Goal: Task Accomplishment & Management: Use online tool/utility

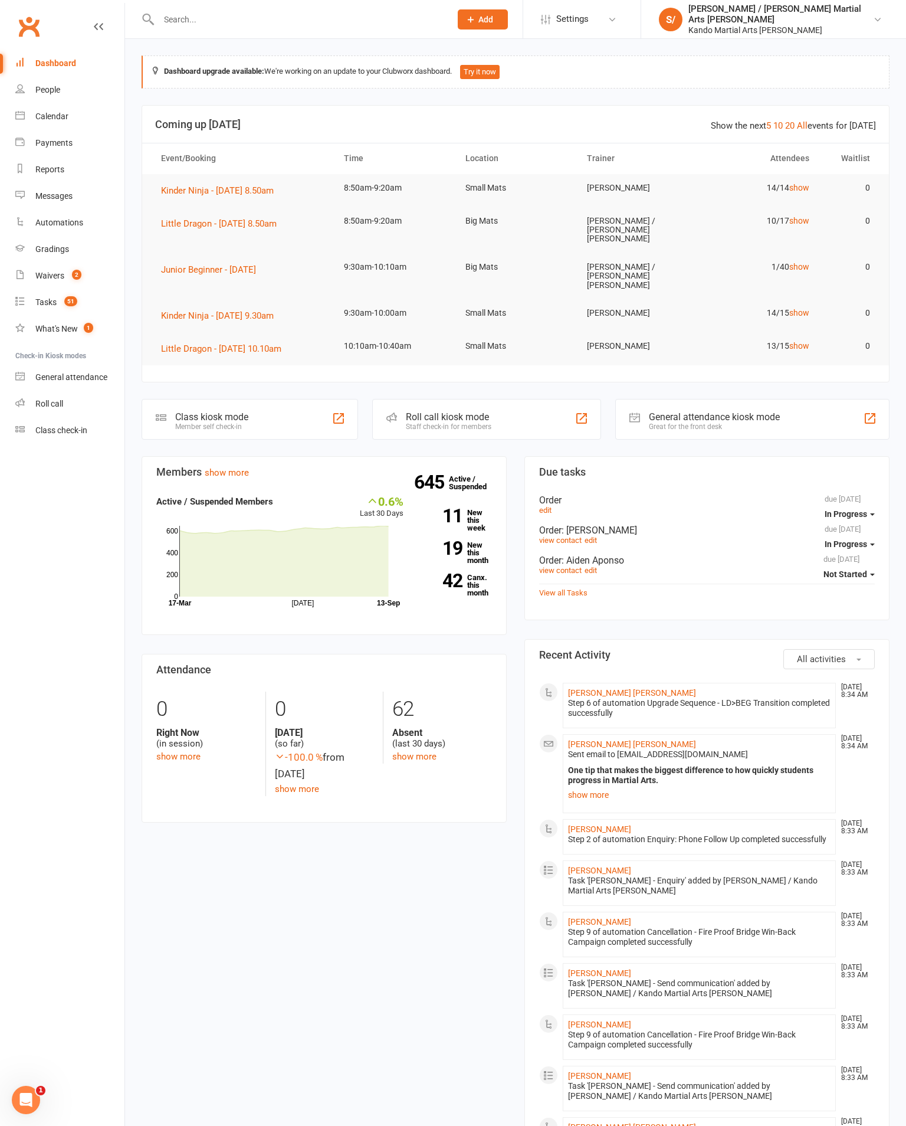
click at [42, 113] on div "Calendar" at bounding box center [51, 116] width 33 height 9
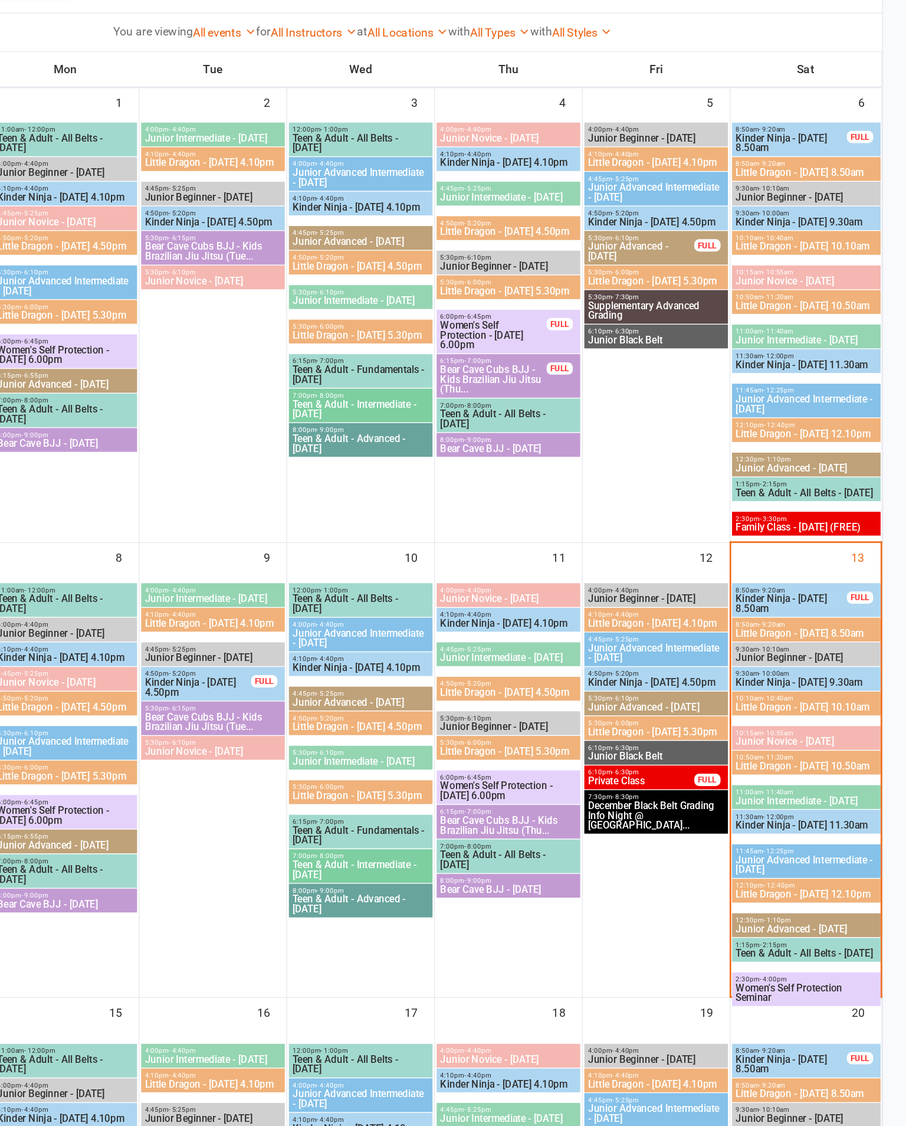
click at [781, 578] on div "13" at bounding box center [835, 741] width 108 height 326
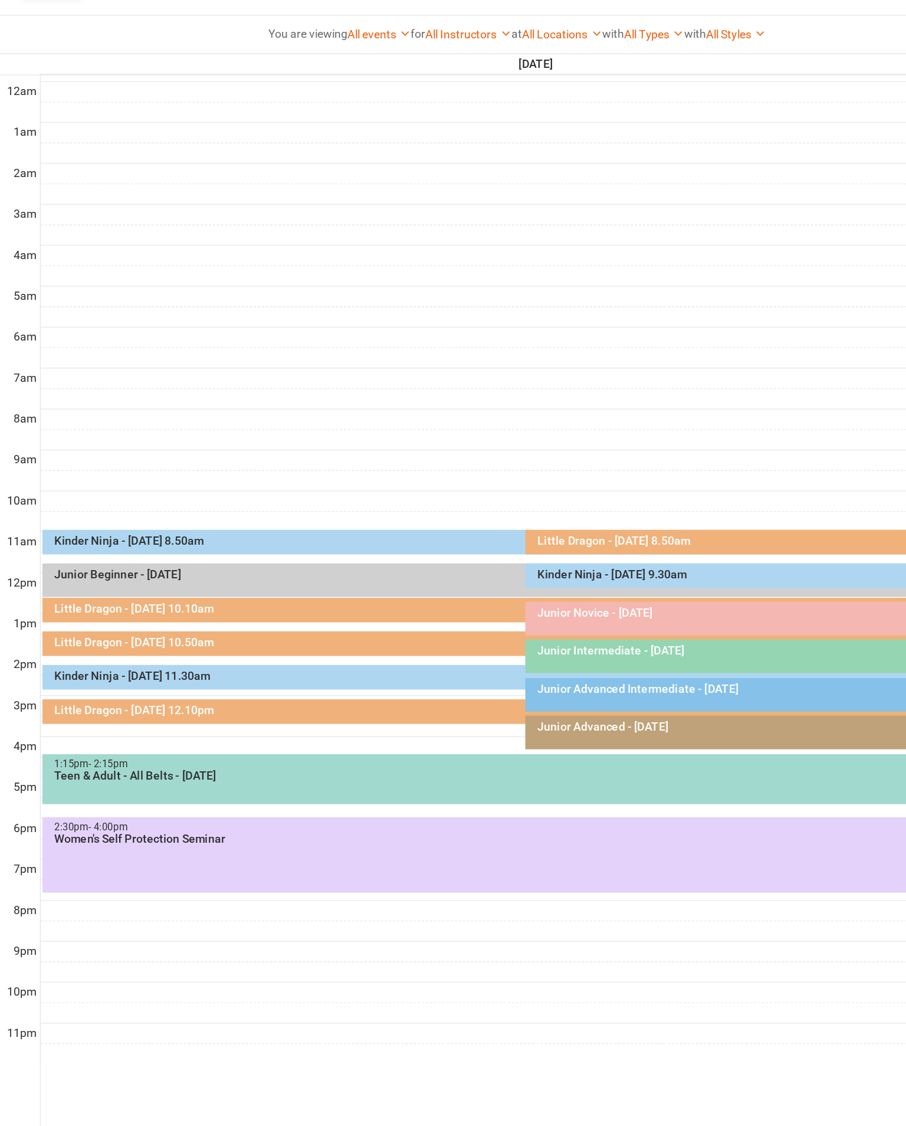
click at [238, 510] on div at bounding box center [530, 517] width 717 height 14
click at [322, 571] on div "Kinder Ninja - [DATE] 8.50am" at bounding box center [519, 575] width 675 height 8
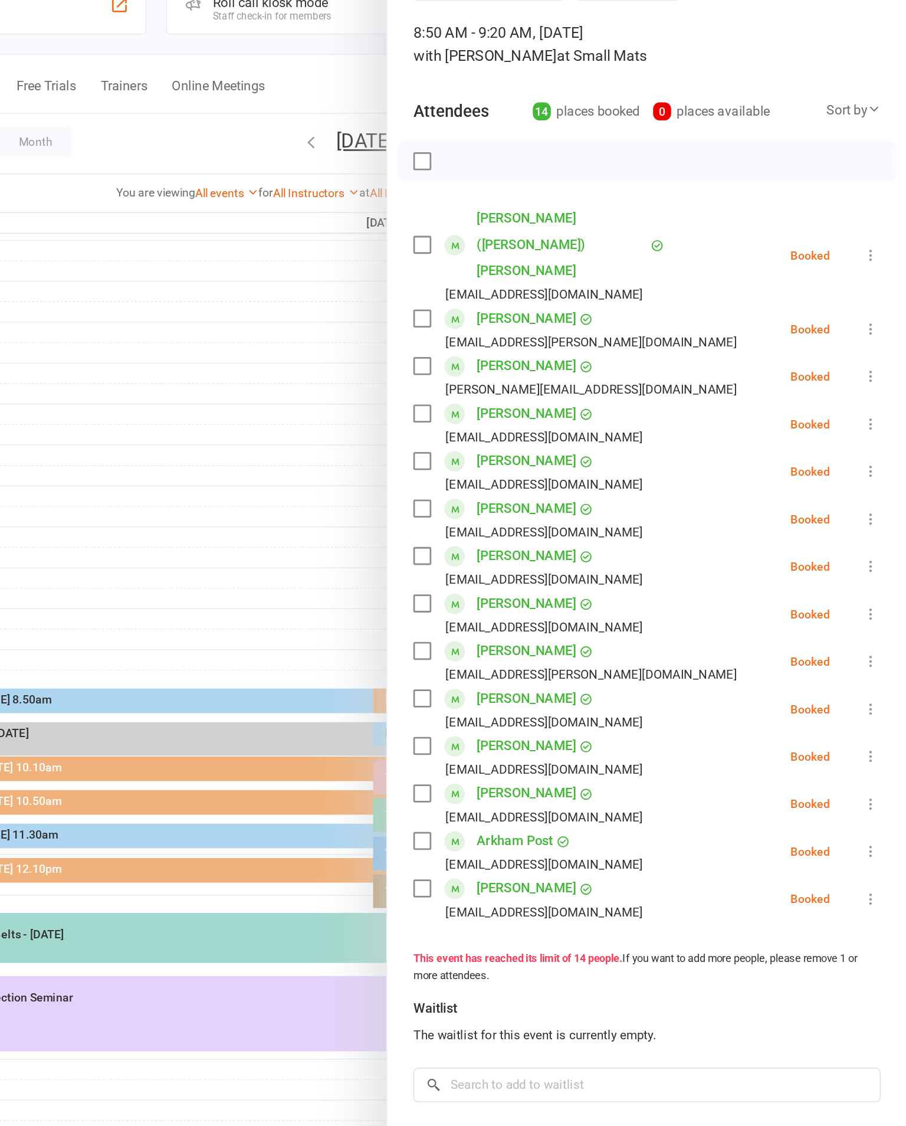
click at [875, 508] on icon at bounding box center [881, 514] width 12 height 12
click at [760, 572] on link "Check in" at bounding box center [823, 584] width 127 height 24
click at [875, 611] on icon at bounding box center [881, 617] width 12 height 12
click at [760, 675] on link "Check in" at bounding box center [823, 687] width 127 height 24
click at [875, 250] on icon at bounding box center [881, 256] width 12 height 12
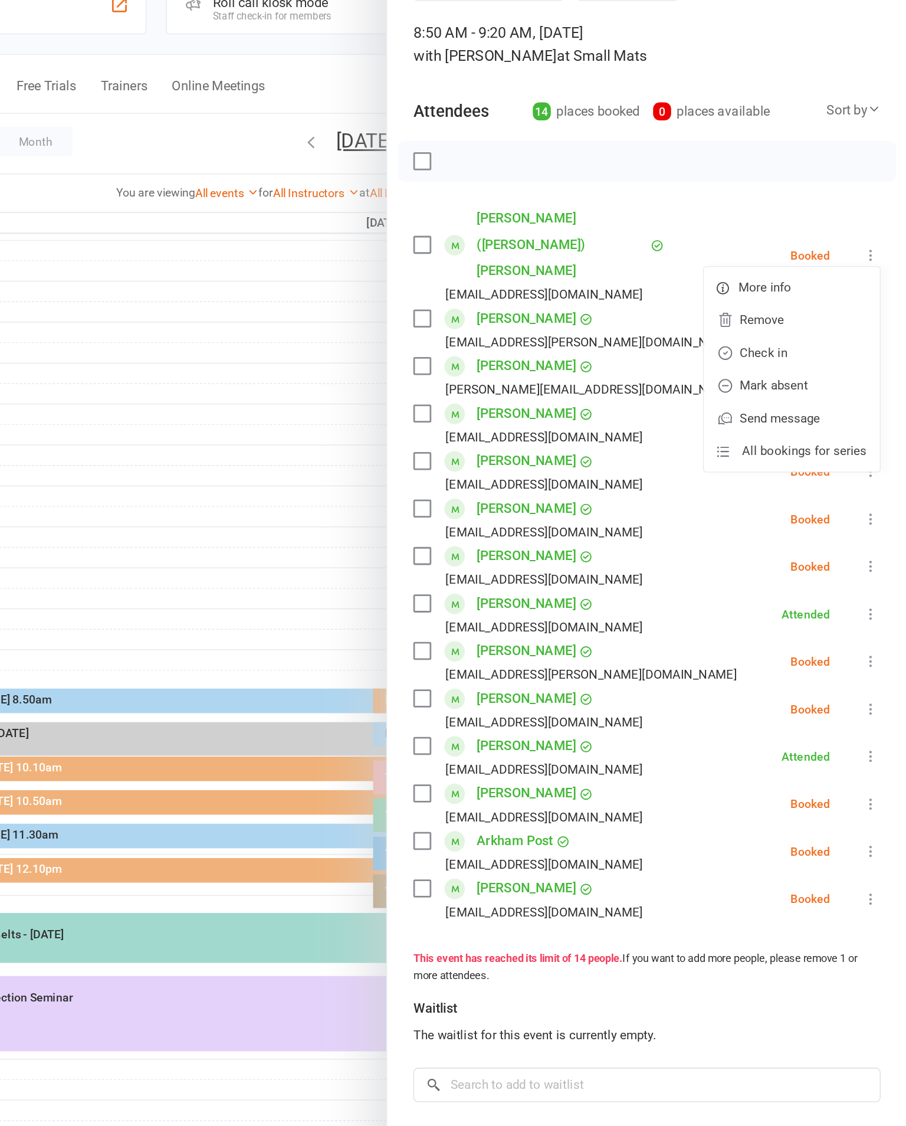
click at [760, 314] on link "Check in" at bounding box center [823, 326] width 127 height 24
click at [875, 542] on icon at bounding box center [881, 548] width 12 height 12
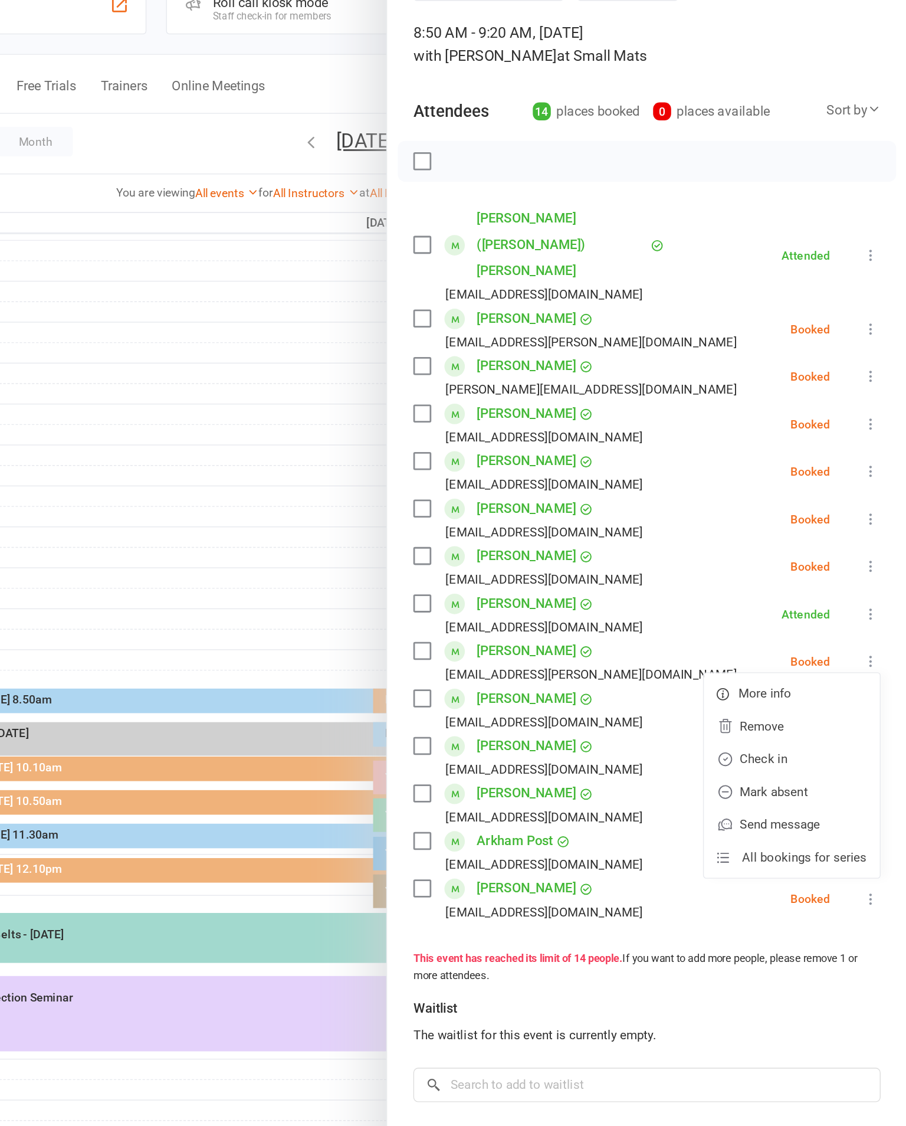
click at [760, 607] on link "Check in" at bounding box center [823, 619] width 127 height 24
click at [873, 302] on button at bounding box center [880, 309] width 14 height 14
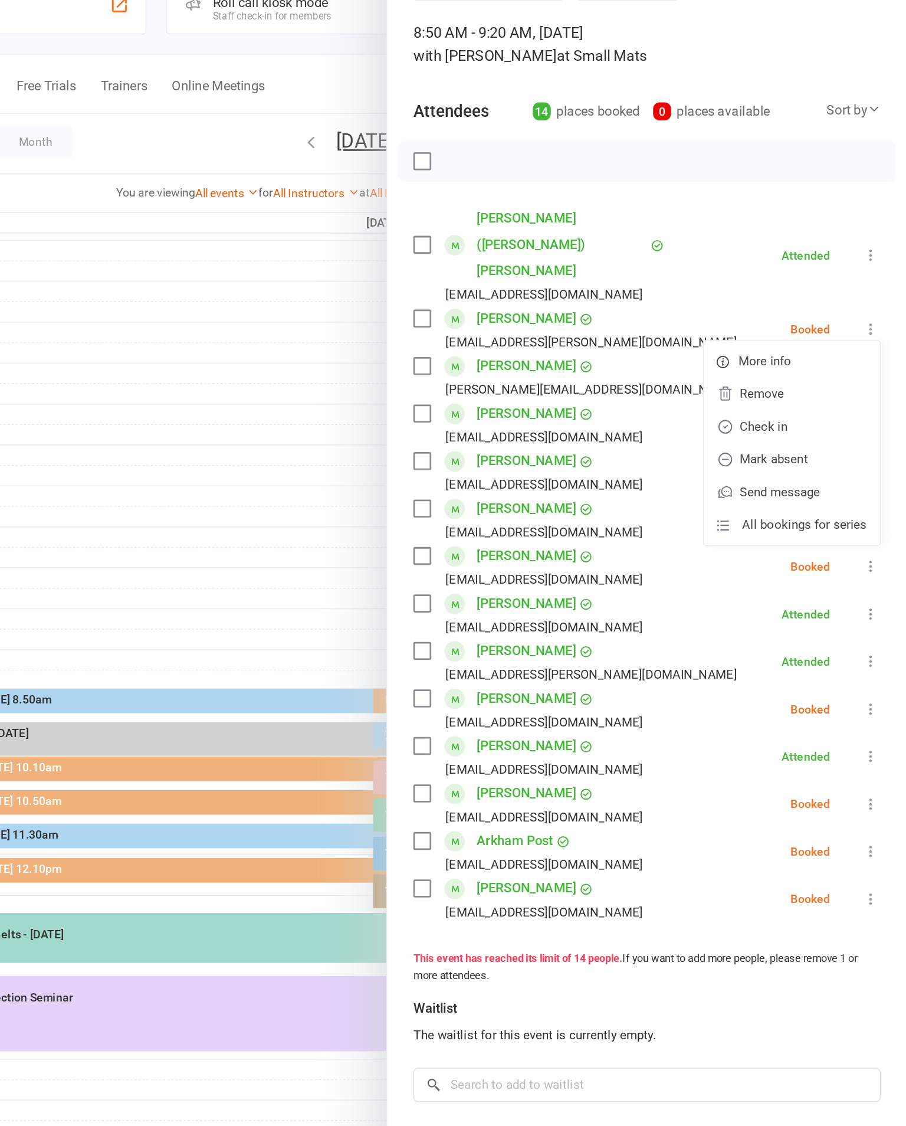
click at [760, 367] on link "Check in" at bounding box center [823, 379] width 127 height 24
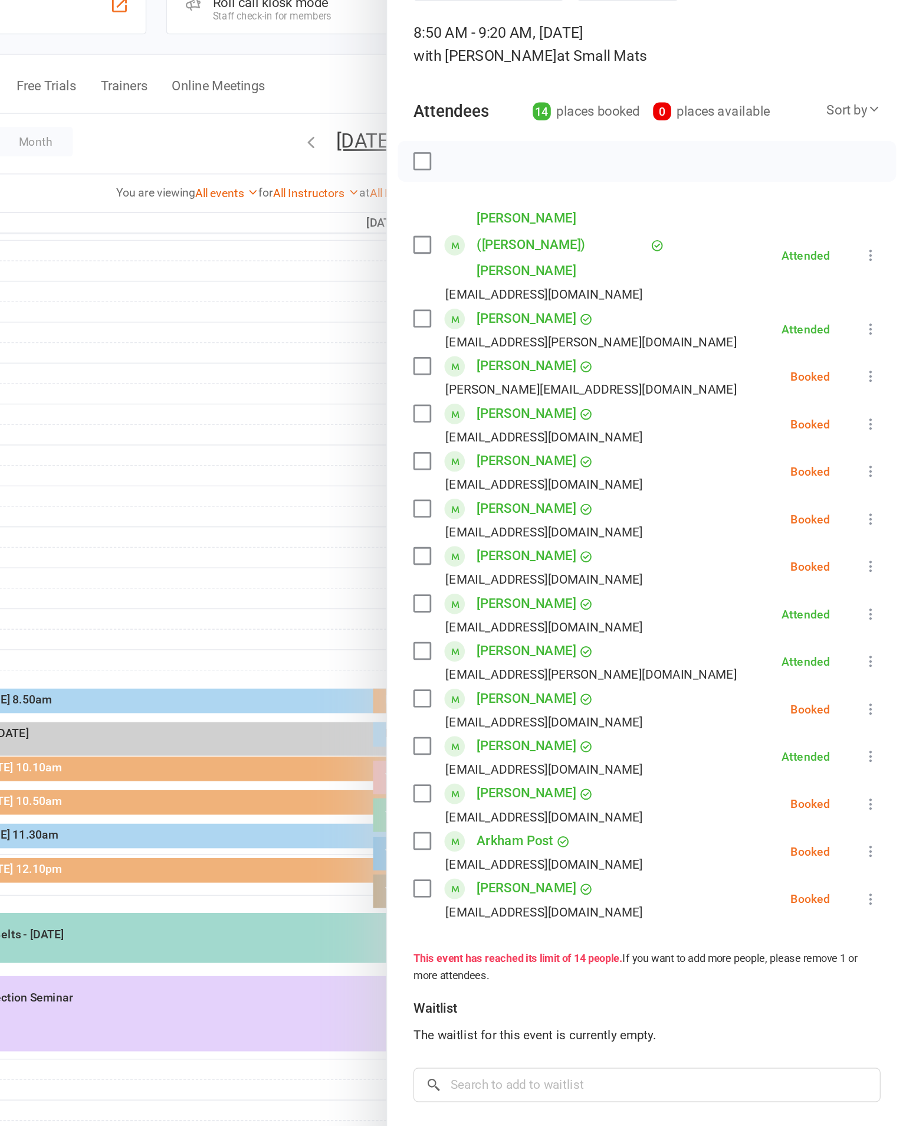
click at [875, 713] on icon at bounding box center [881, 719] width 12 height 12
click at [760, 778] on link "Check in" at bounding box center [823, 790] width 127 height 24
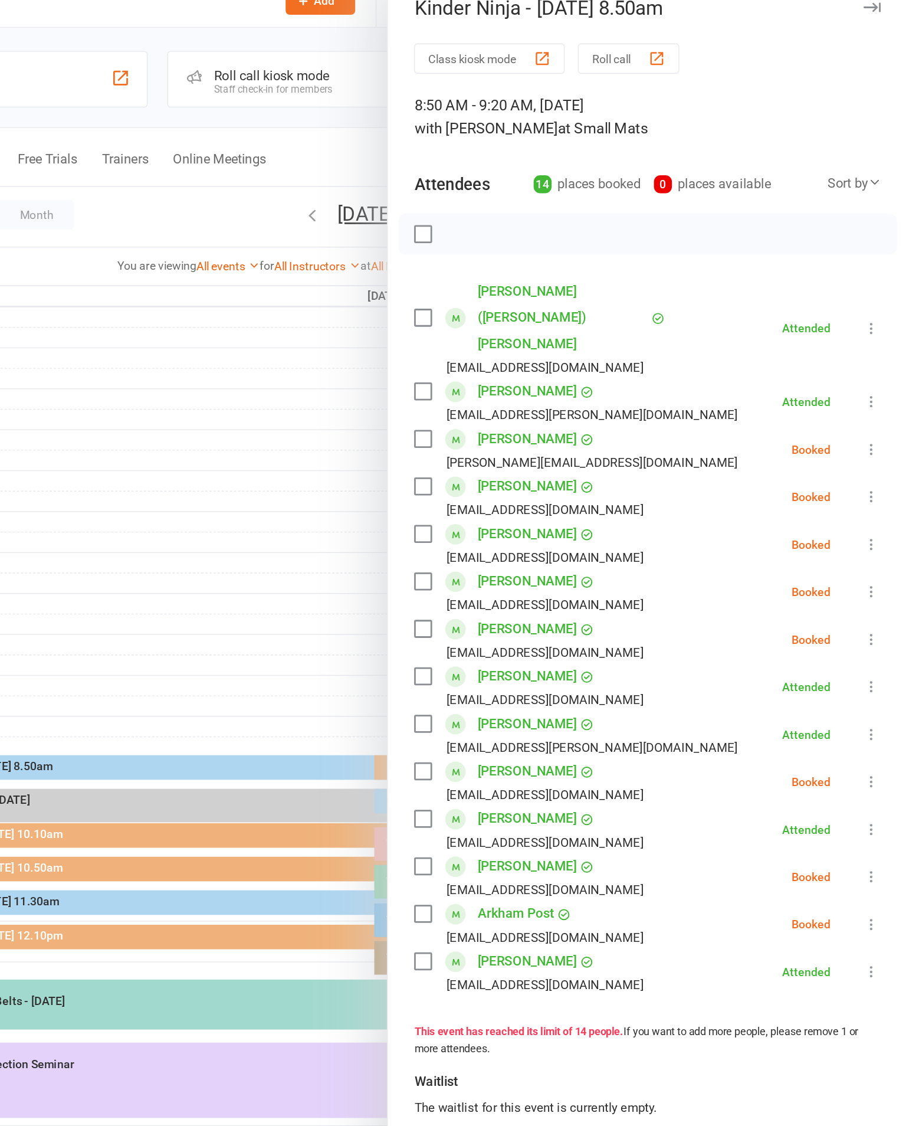
click at [875, 679] on icon at bounding box center [881, 685] width 12 height 12
click at [760, 744] on link "Check in" at bounding box center [823, 756] width 127 height 24
click at [873, 473] on button at bounding box center [880, 480] width 14 height 14
click at [760, 538] on link "Check in" at bounding box center [823, 550] width 127 height 24
click at [875, 337] on icon at bounding box center [881, 343] width 12 height 12
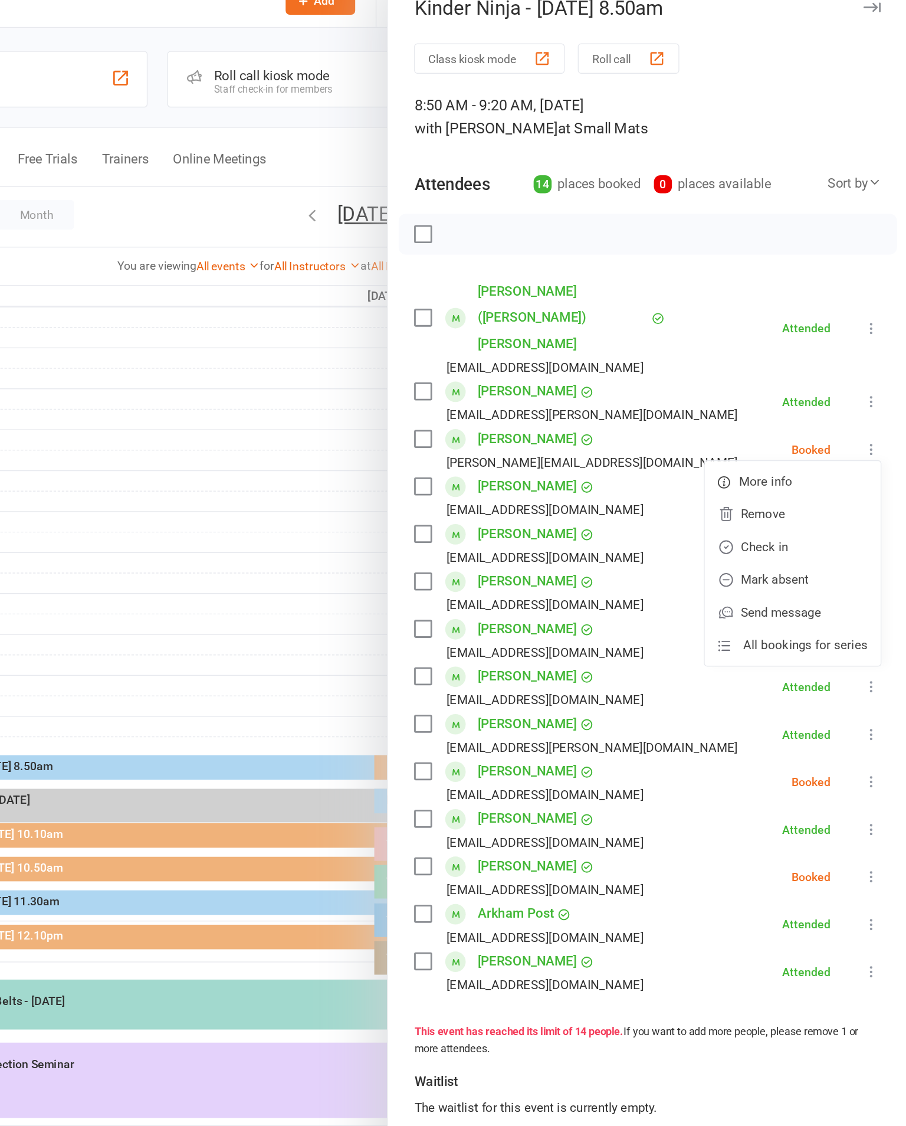
click at [760, 401] on link "Check in" at bounding box center [823, 413] width 127 height 24
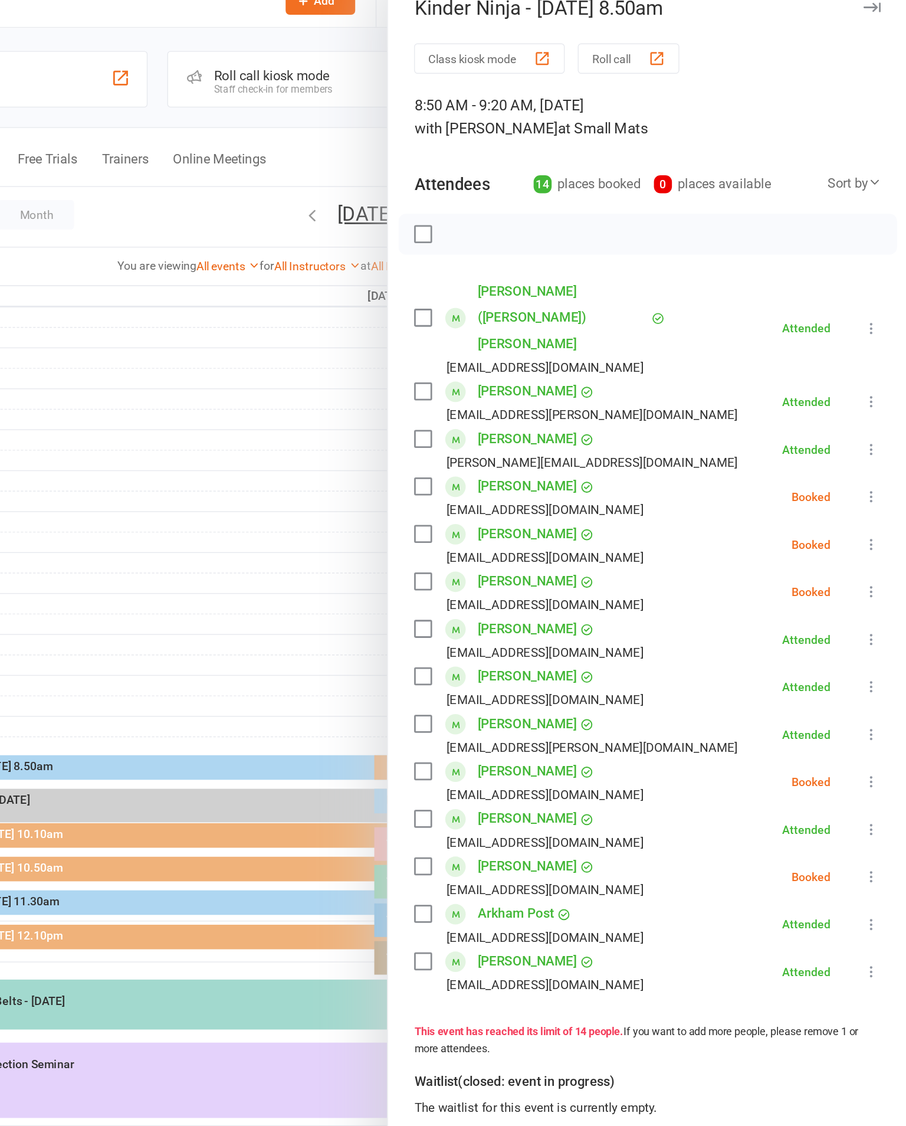
click at [875, 371] on icon at bounding box center [881, 377] width 12 height 12
click at [760, 436] on link "Check in" at bounding box center [823, 448] width 127 height 24
click at [875, 440] on icon at bounding box center [881, 446] width 12 height 12
click at [760, 504] on link "Check in" at bounding box center [823, 516] width 127 height 24
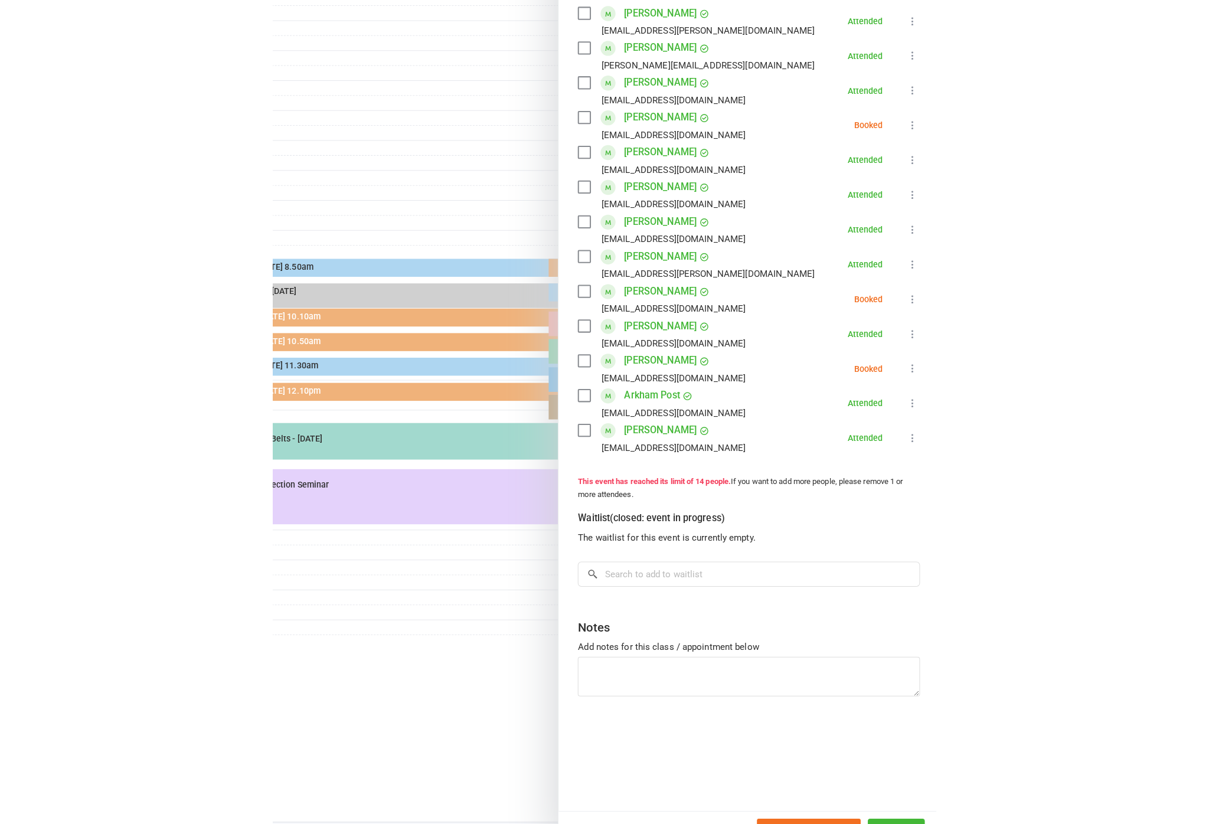
scroll to position [26, 0]
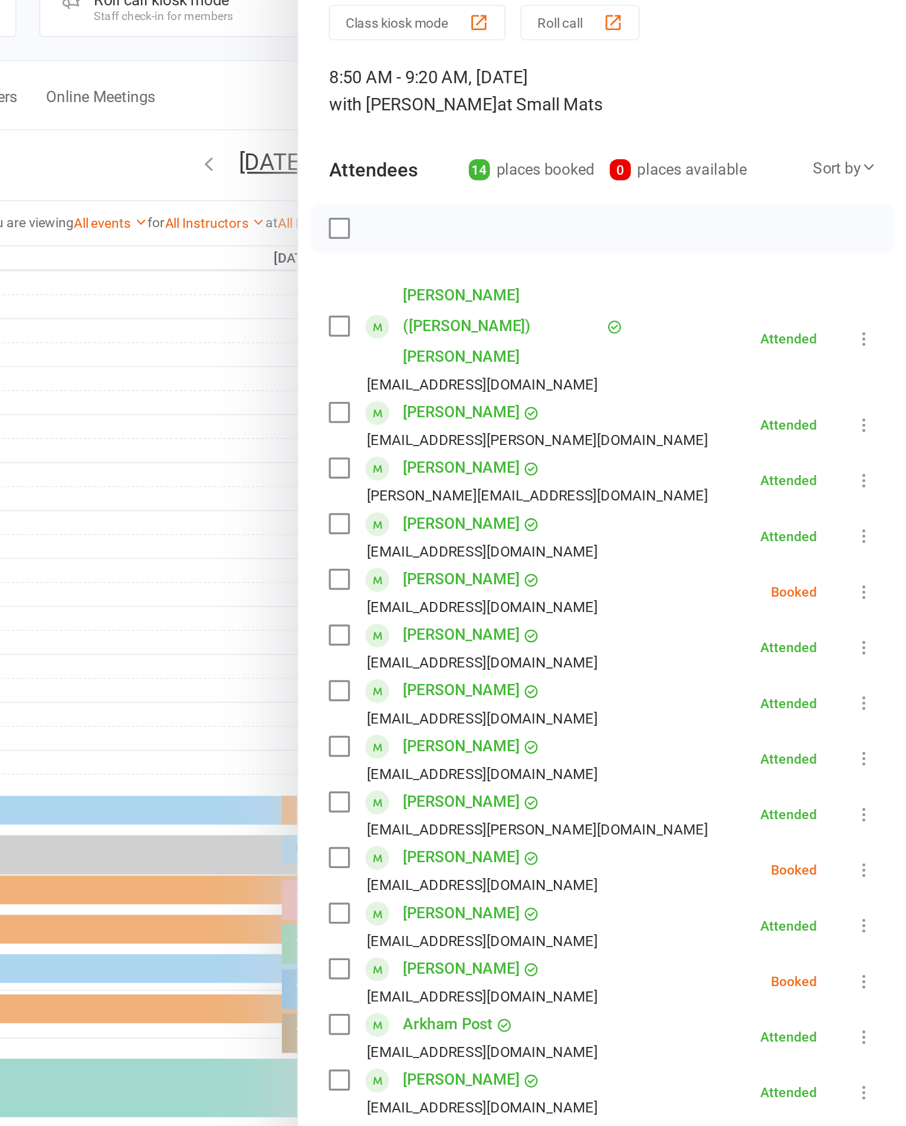
click at [873, 404] on button at bounding box center [880, 411] width 14 height 14
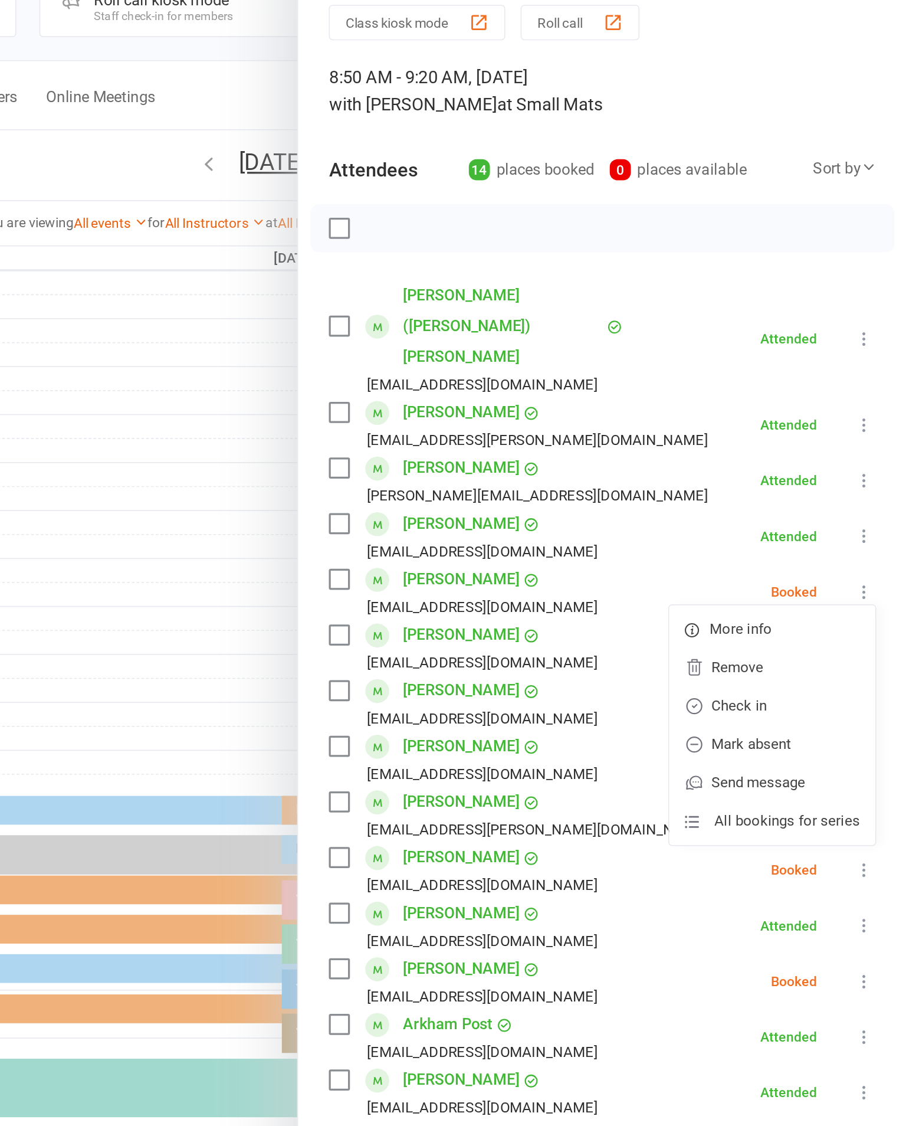
click at [760, 470] on link "Check in" at bounding box center [823, 482] width 127 height 24
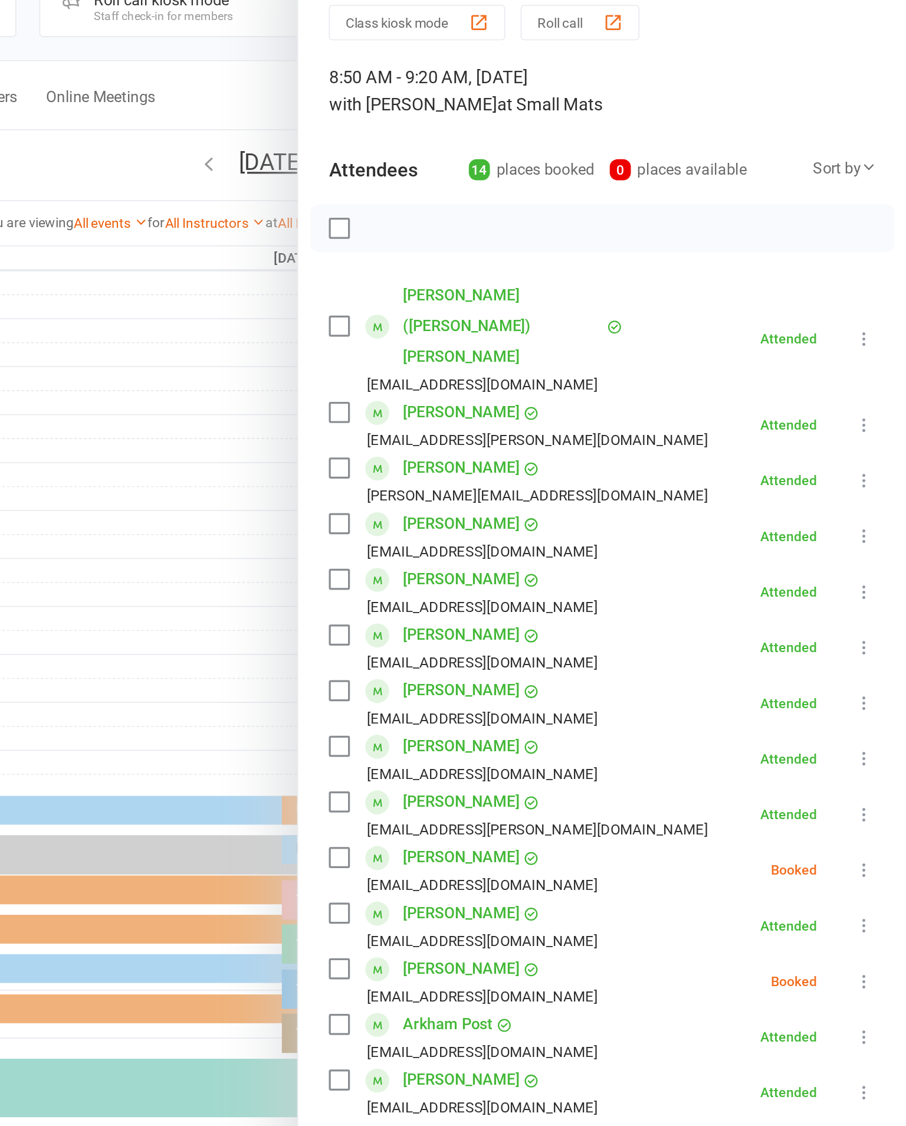
click at [873, 644] on button at bounding box center [880, 651] width 14 height 14
click at [760, 733] on link "Mark absent" at bounding box center [823, 745] width 127 height 24
click at [541, 490] on div "Class kiosk mode Roll call 8:50 AM - 9:20 AM, [DATE] with [PERSON_NAME] at Smal…" at bounding box center [719, 568] width 375 height 1036
click at [875, 577] on icon at bounding box center [881, 583] width 12 height 12
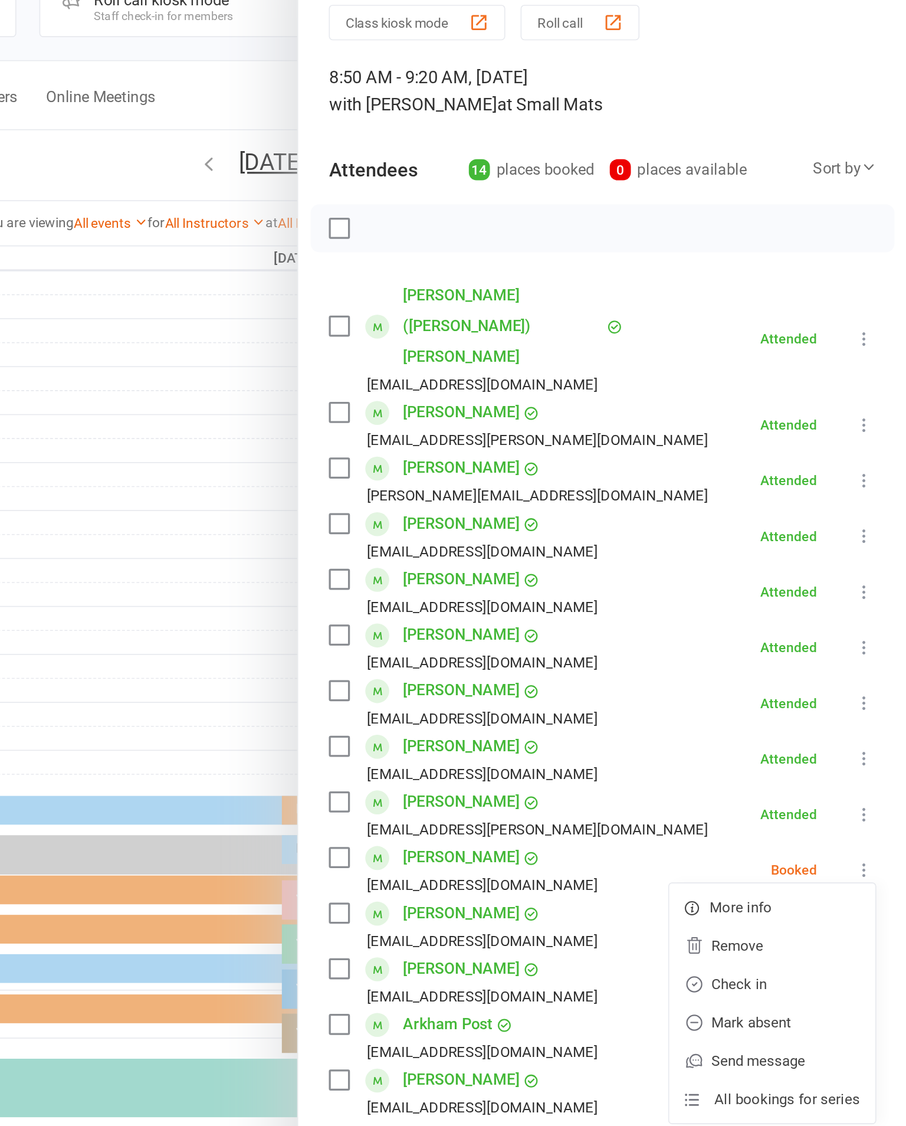
click at [760, 664] on link "Mark absent" at bounding box center [823, 676] width 127 height 24
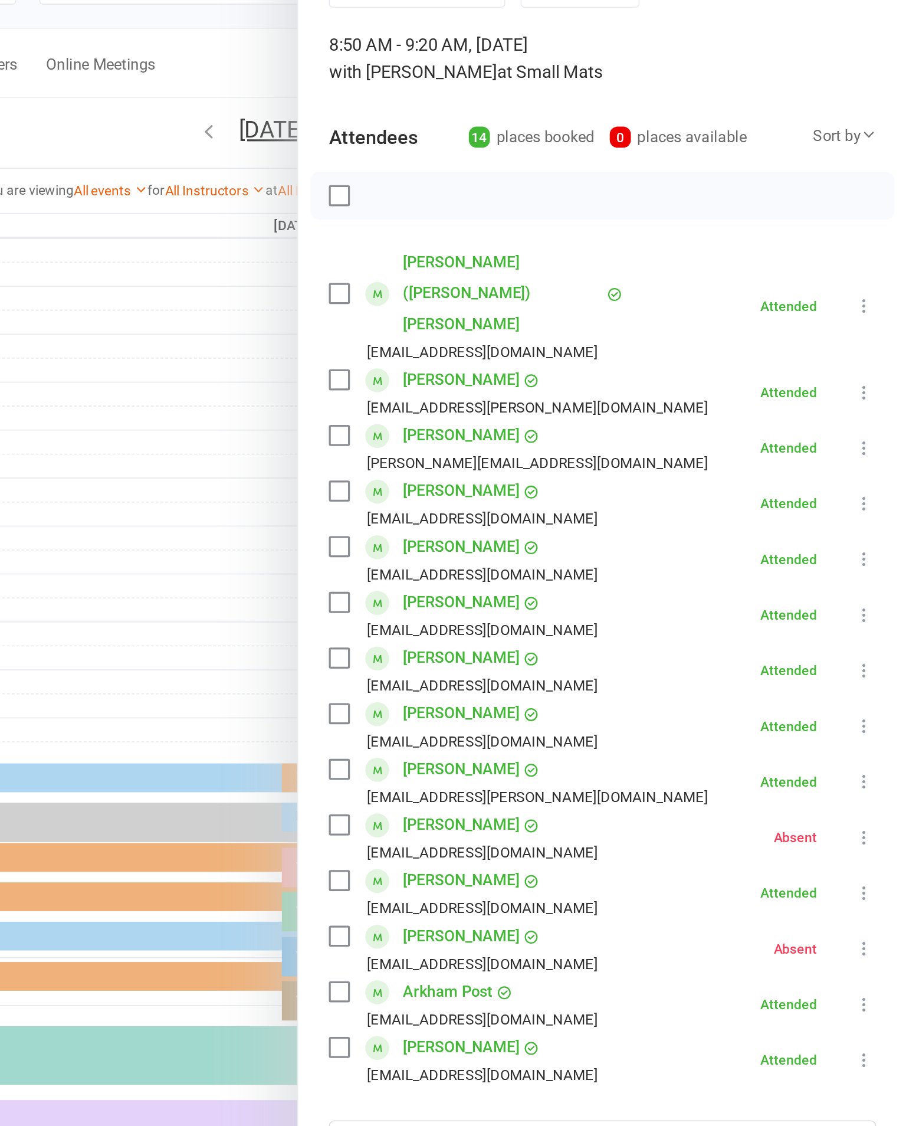
click at [125, 364] on div at bounding box center [515, 563] width 781 height 1126
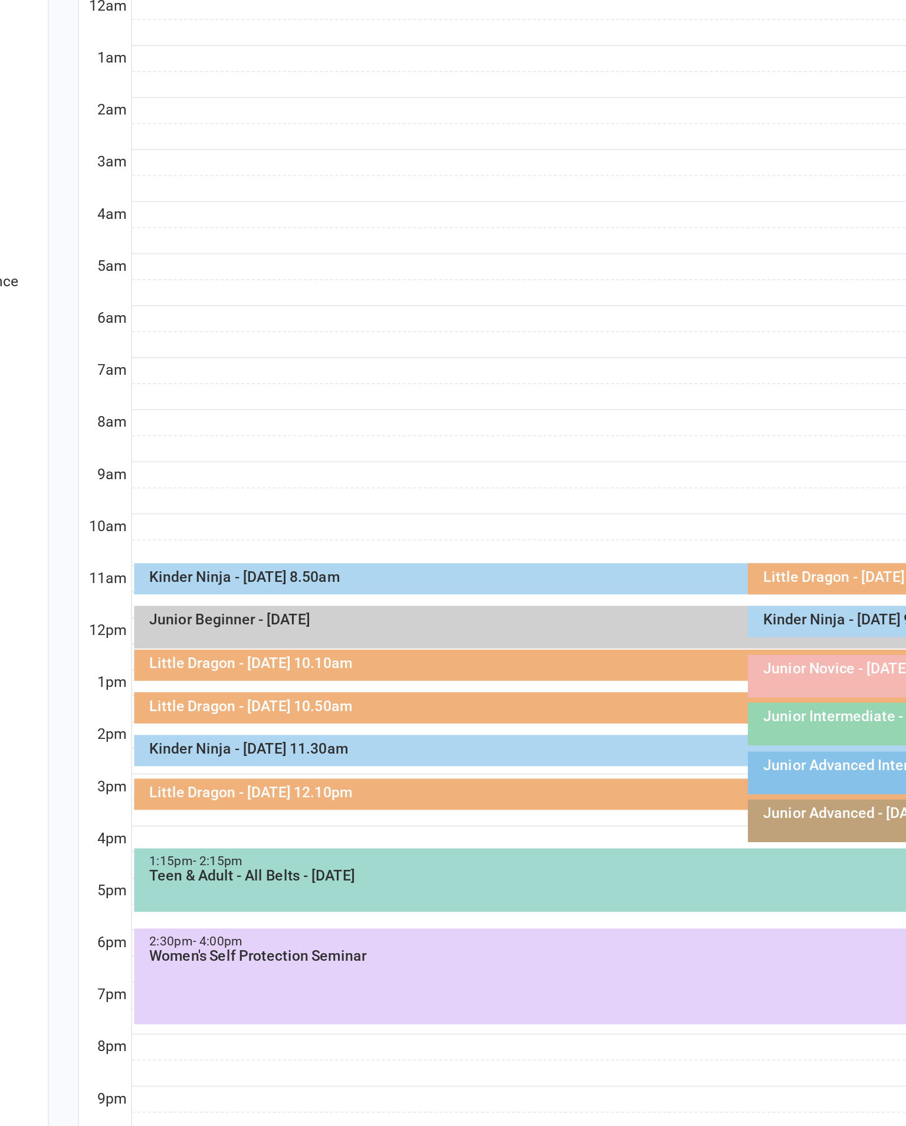
click at [234, 638] on div "Kinder Ninja - [DATE] 11.30am" at bounding box center [519, 642] width 675 height 8
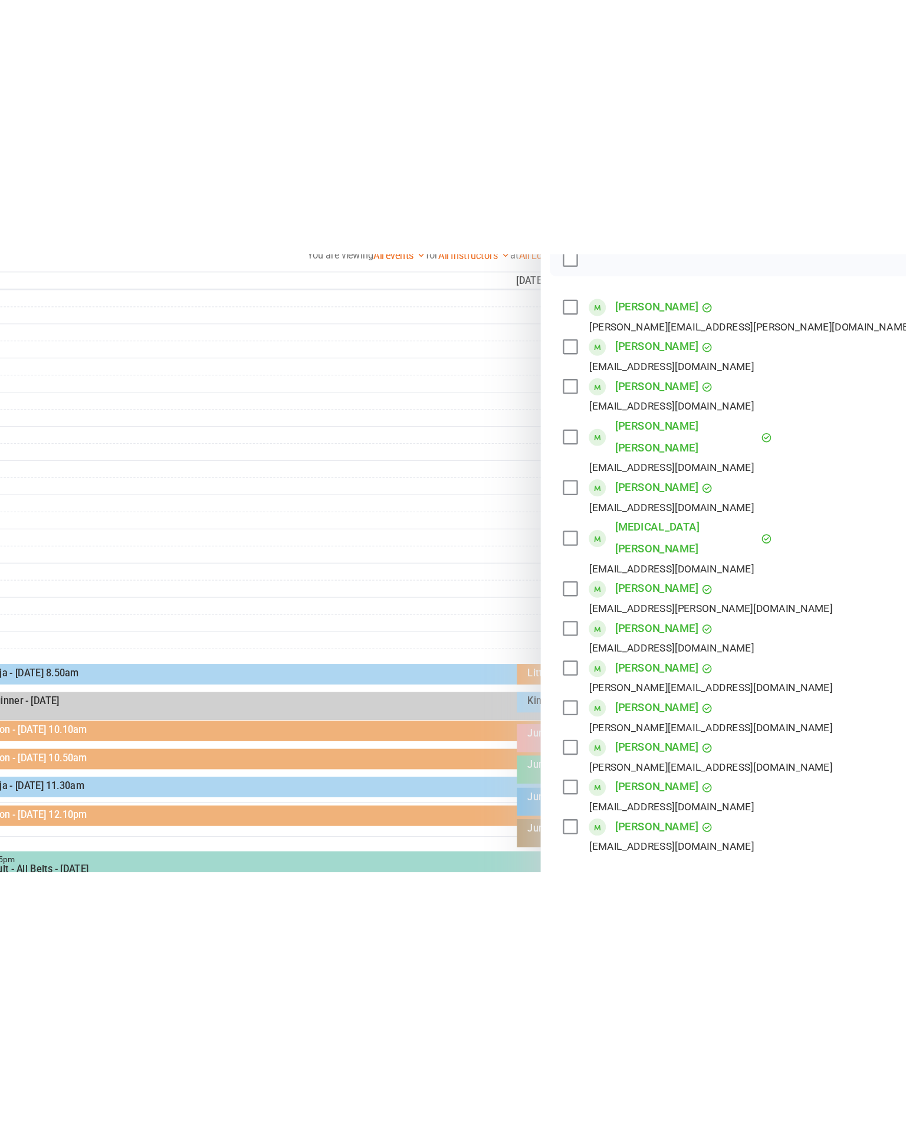
scroll to position [0, 0]
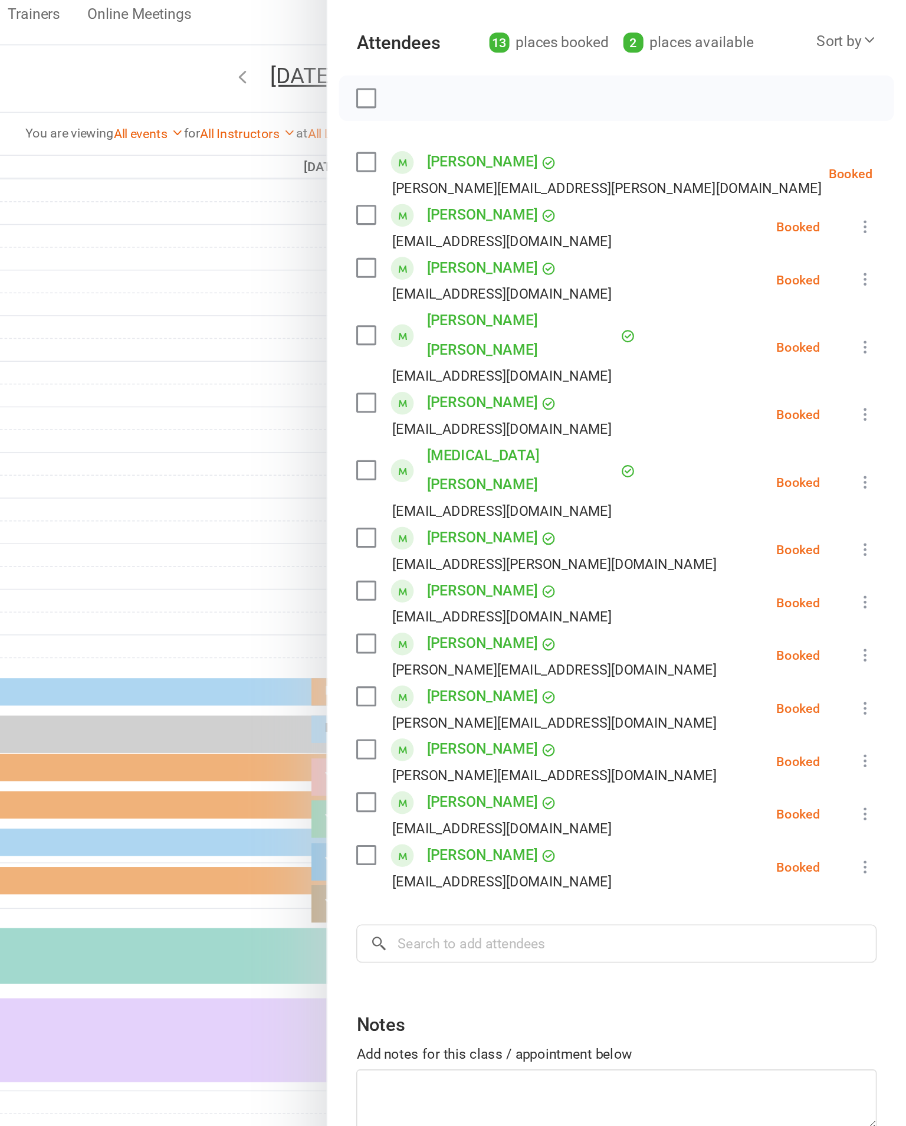
click at [125, 324] on div at bounding box center [515, 563] width 781 height 1126
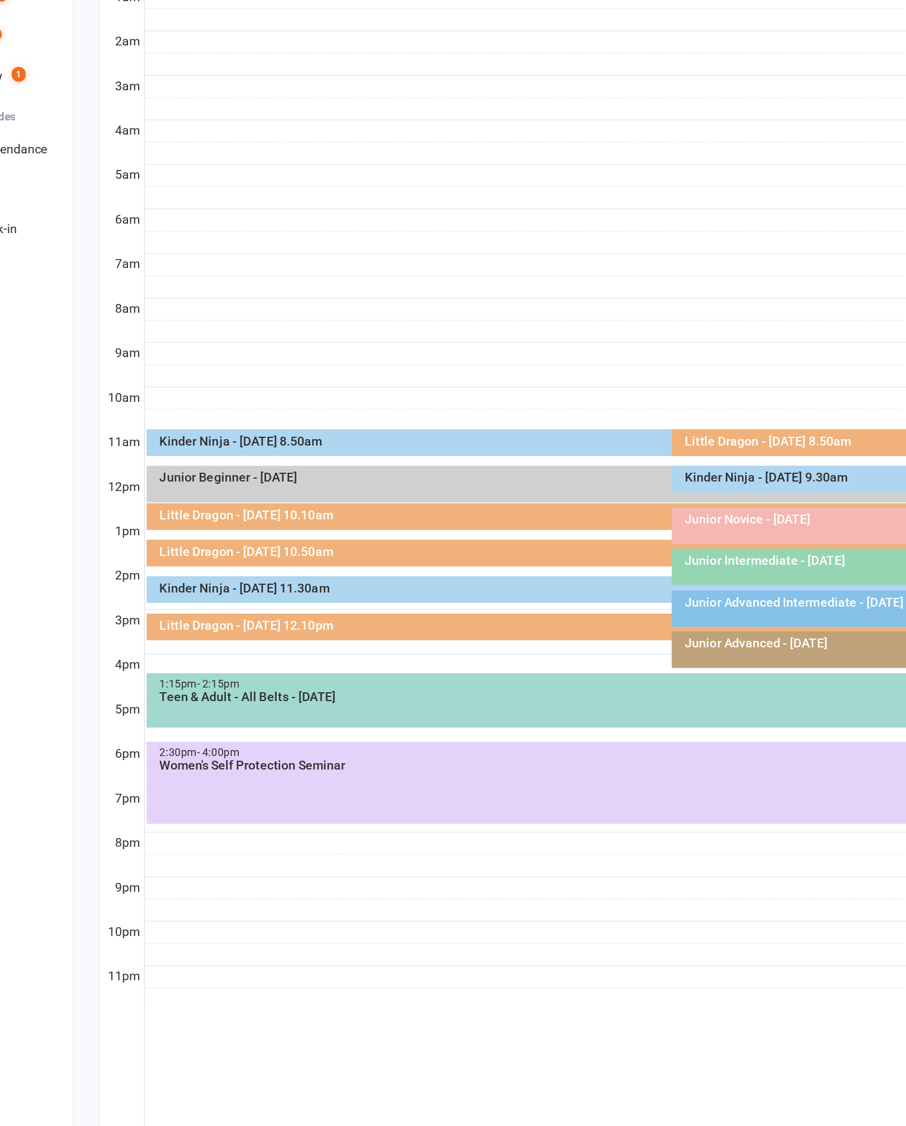
click at [530, 591] on div "Kinder Ninja - [DATE] 9.30am" at bounding box center [699, 595] width 338 height 8
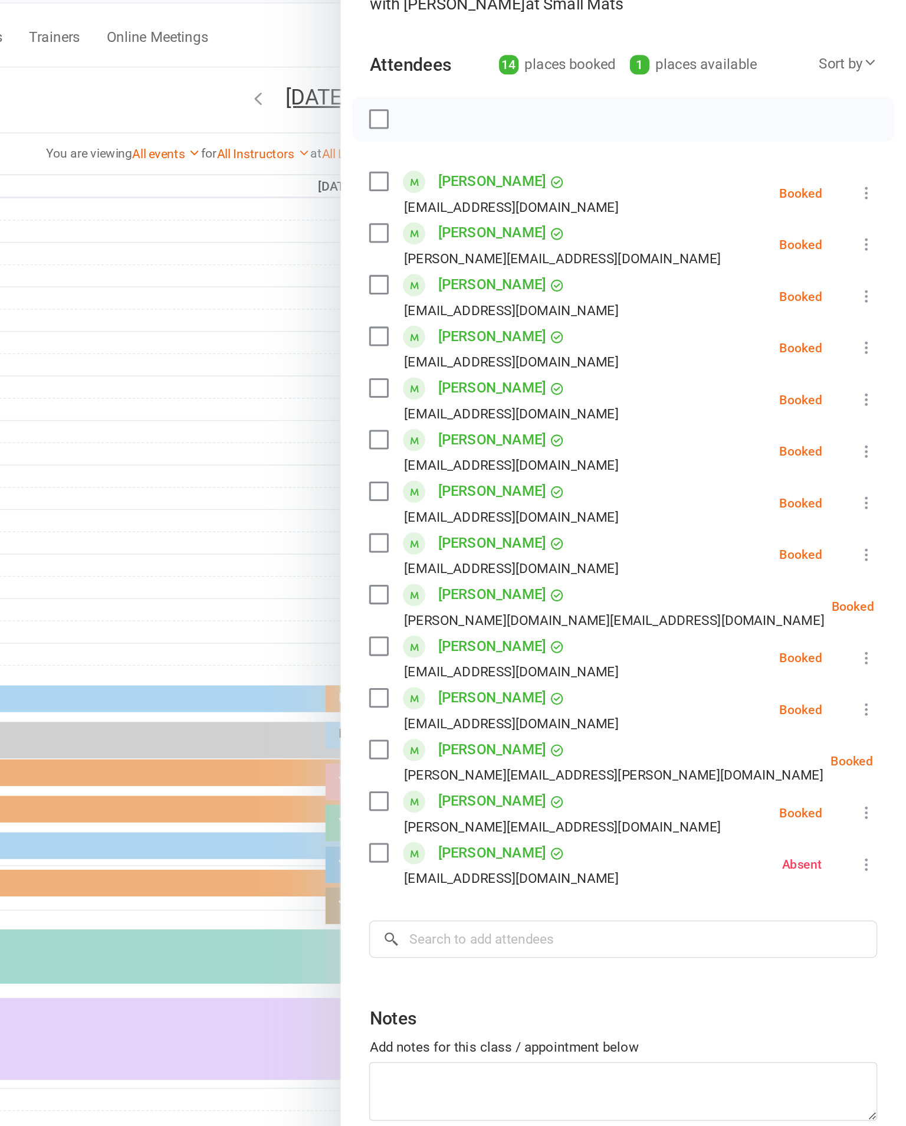
click at [584, 154] on div "Class kiosk mode Roll call 9:30 AM - 10:00 AM, [DATE] with [PERSON_NAME] at Sma…" at bounding box center [719, 568] width 375 height 1036
click at [875, 265] on icon at bounding box center [881, 271] width 12 height 12
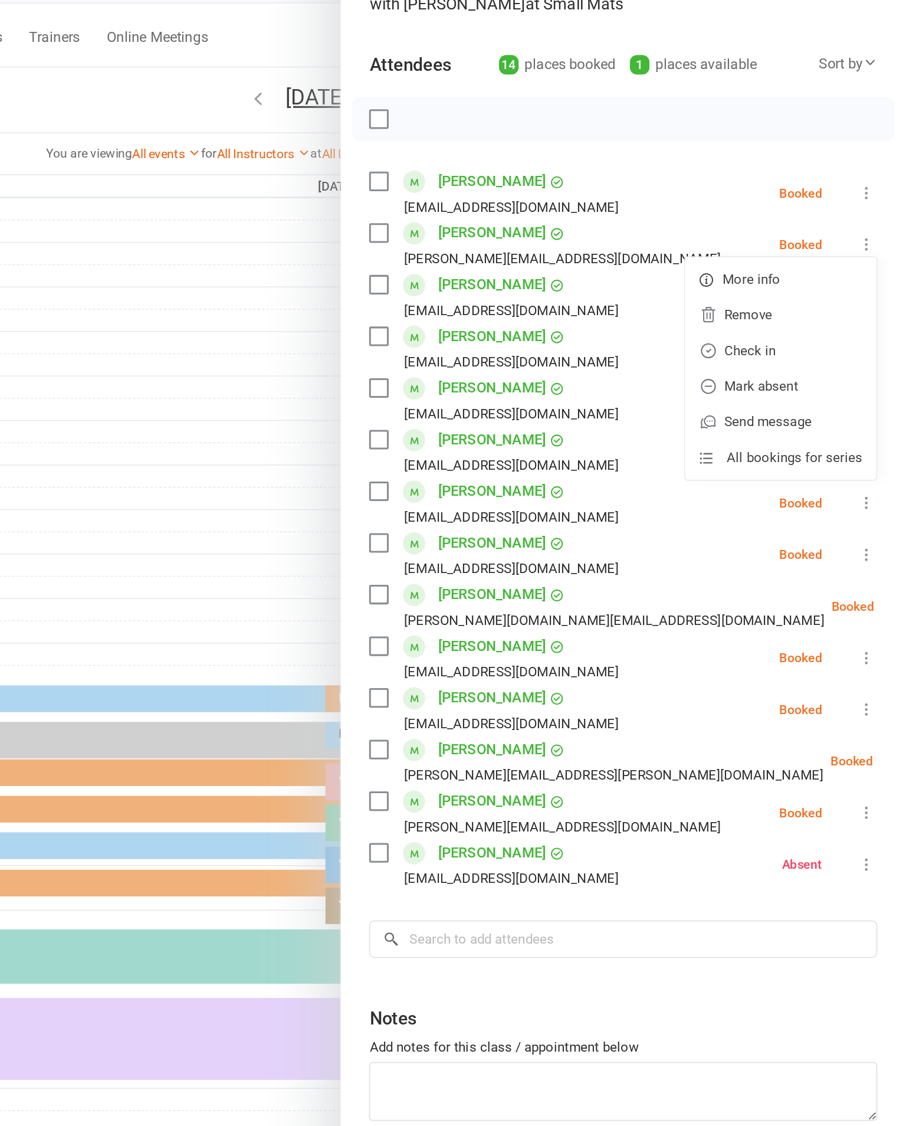
click at [760, 329] on link "Check in" at bounding box center [823, 341] width 127 height 24
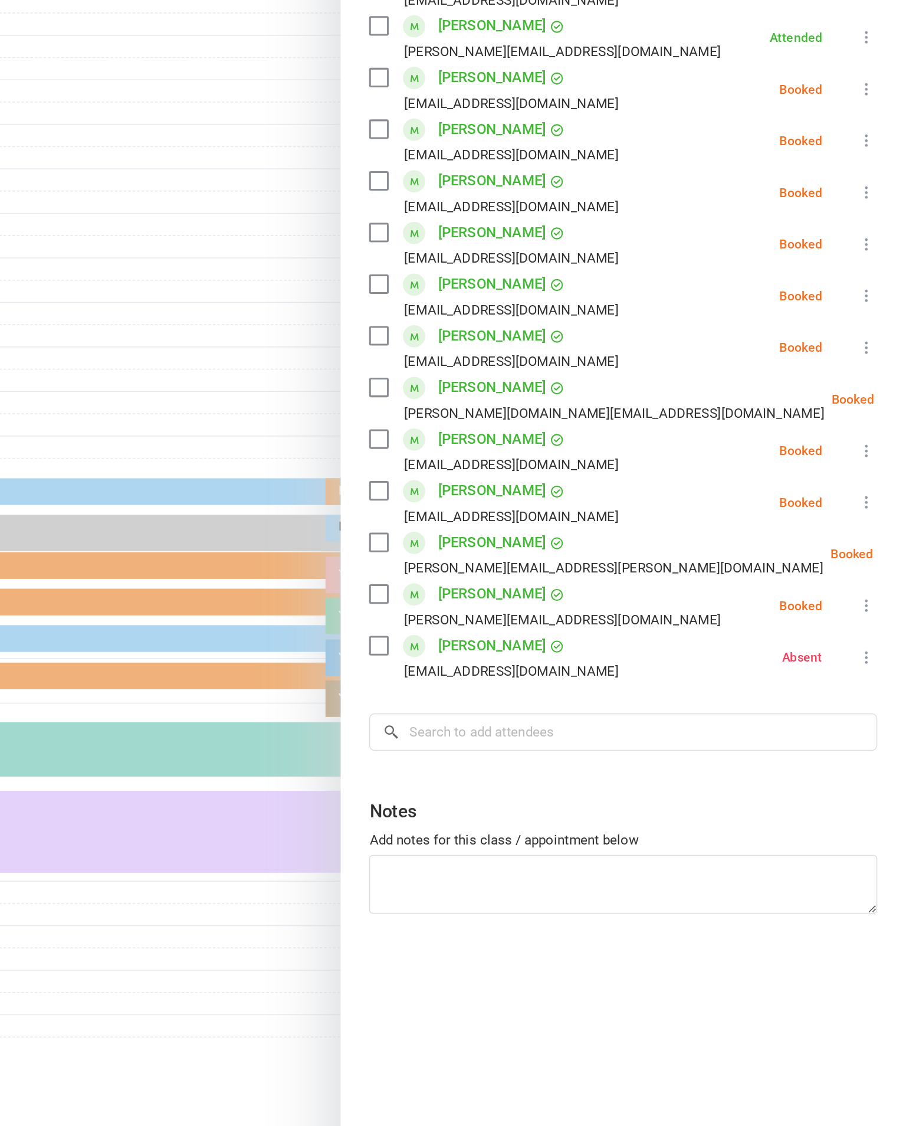
click at [906, 607] on icon at bounding box center [914, 613] width 12 height 12
click at [794, 672] on link "Check in" at bounding box center [857, 684] width 127 height 24
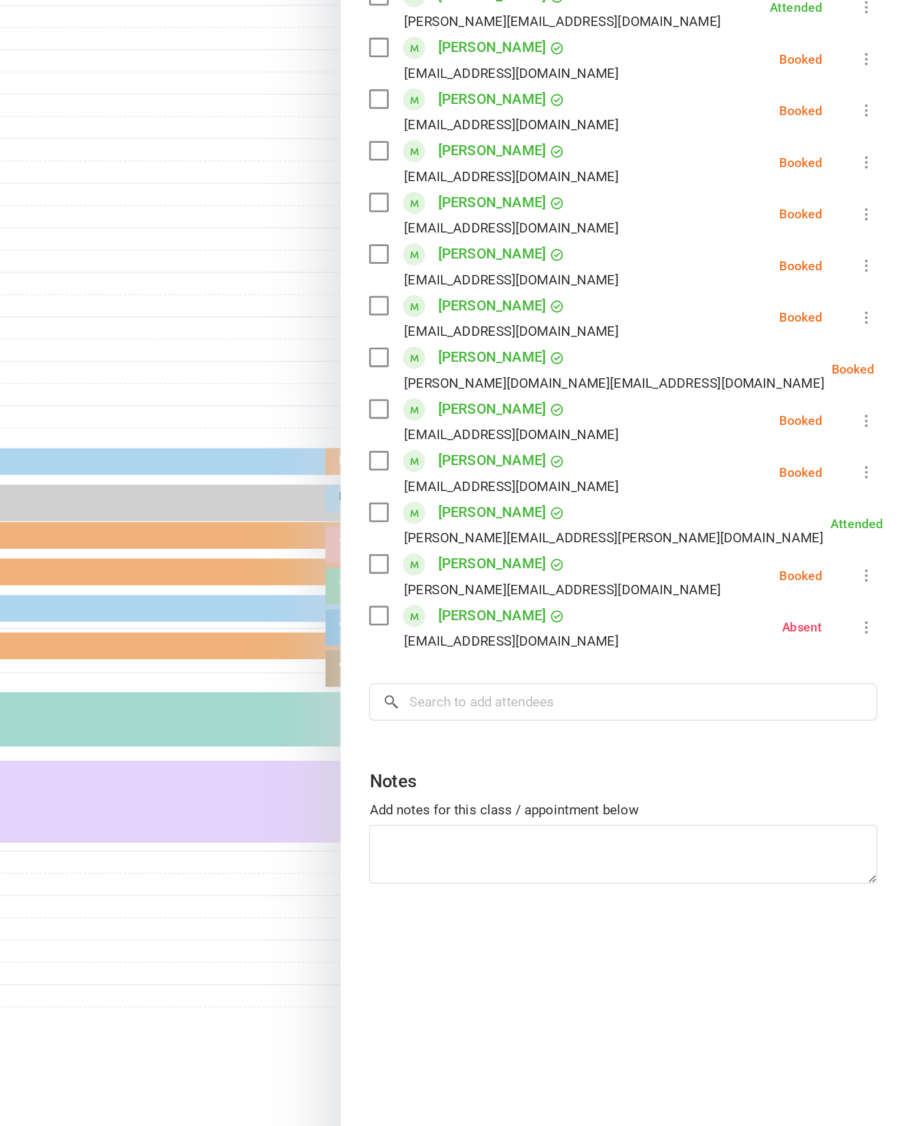
click at [875, 436] on icon at bounding box center [881, 442] width 12 height 12
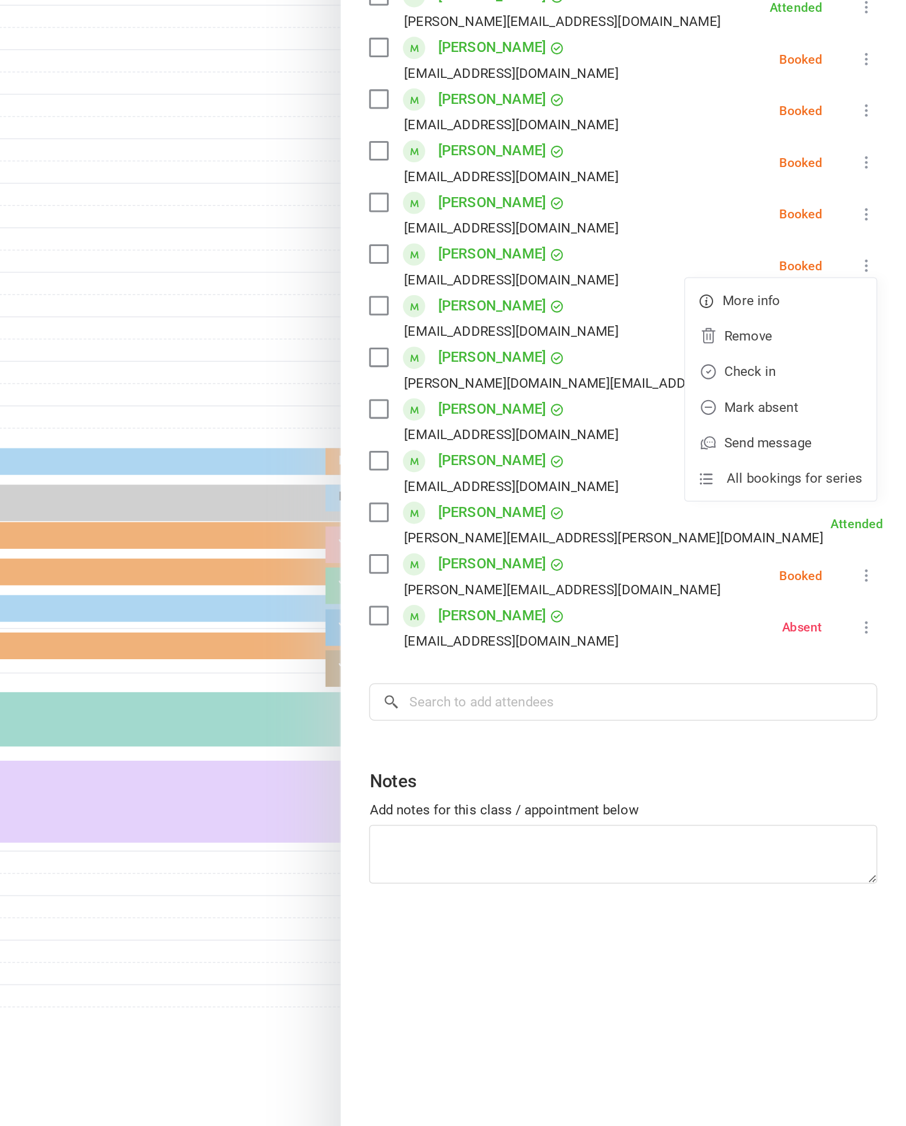
click at [760, 500] on link "Check in" at bounding box center [823, 512] width 127 height 24
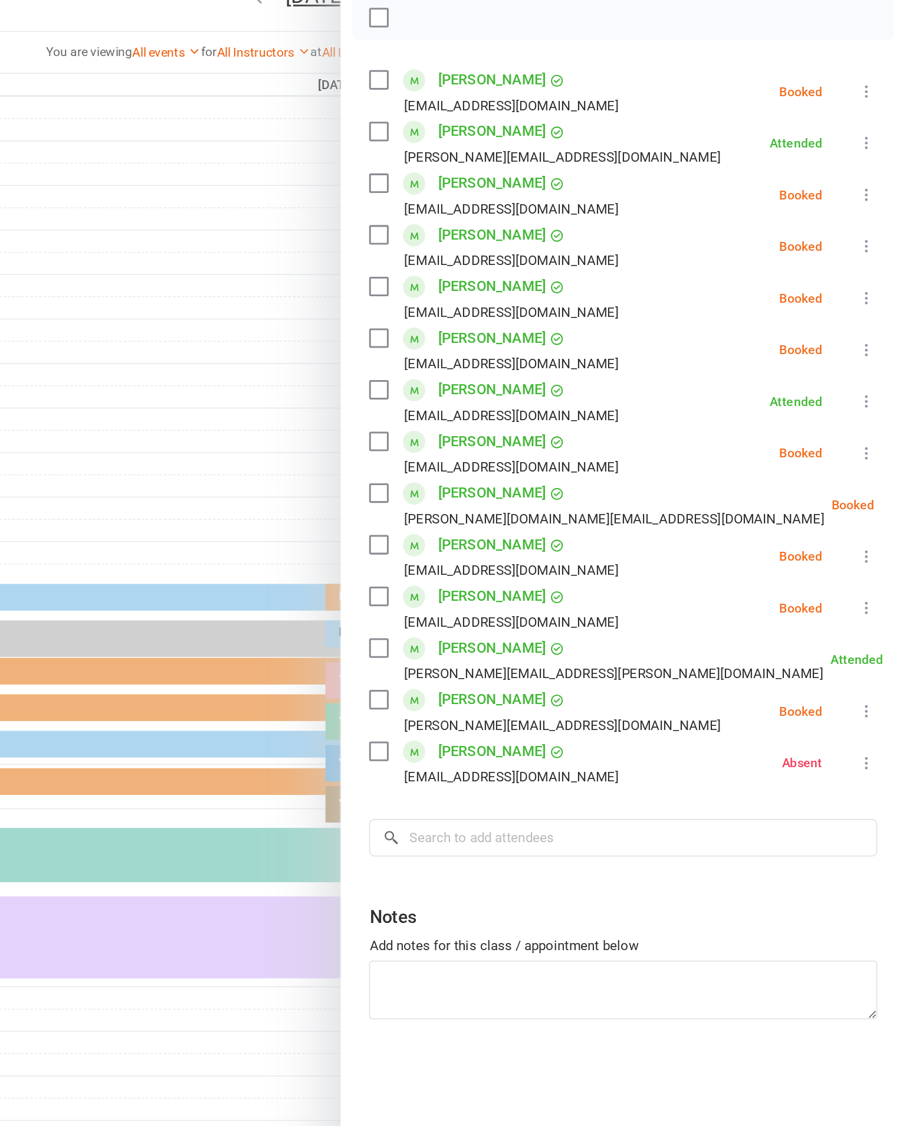
click at [875, 402] on icon at bounding box center [881, 408] width 12 height 12
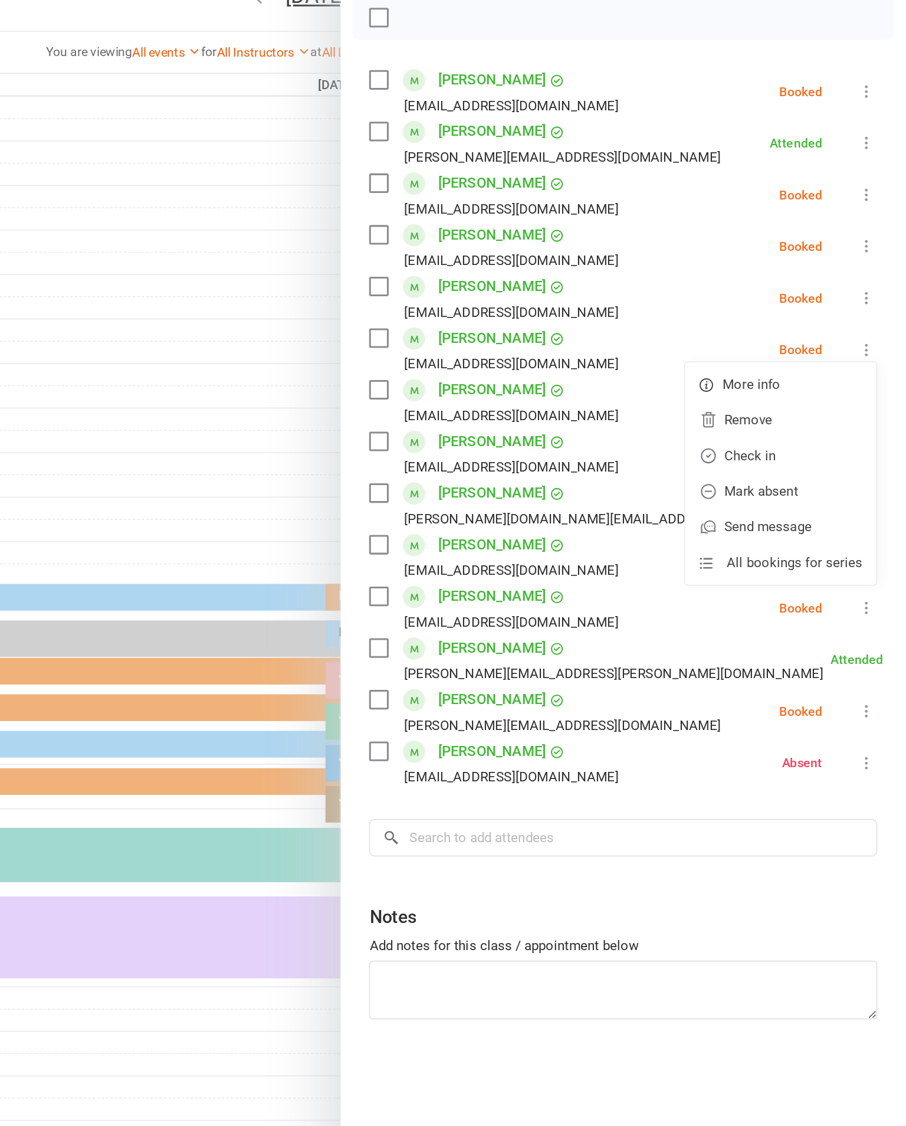
click at [760, 466] on link "Check in" at bounding box center [823, 478] width 127 height 24
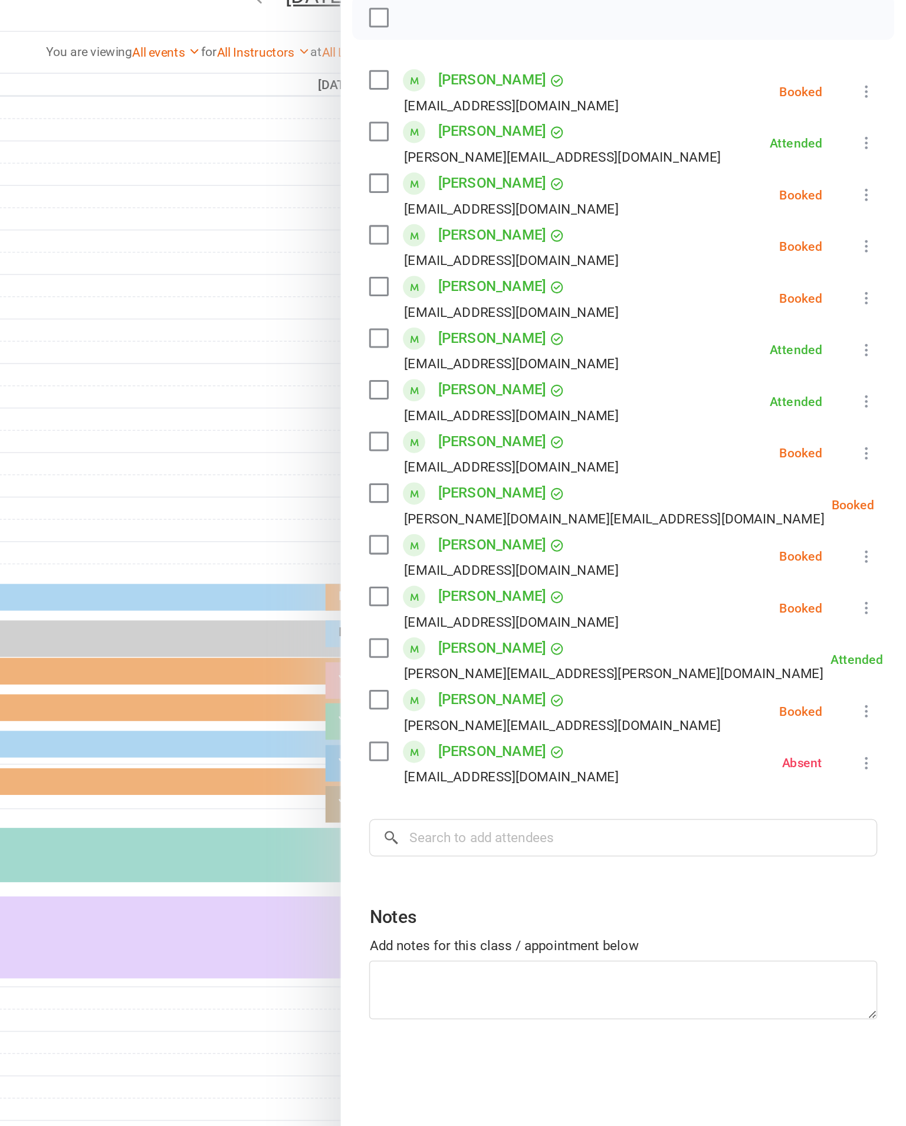
click at [875, 368] on icon at bounding box center [881, 374] width 12 height 12
click at [760, 432] on link "Check in" at bounding box center [823, 444] width 127 height 24
click at [875, 539] on icon at bounding box center [881, 545] width 12 height 12
click at [760, 603] on link "Check in" at bounding box center [823, 615] width 127 height 24
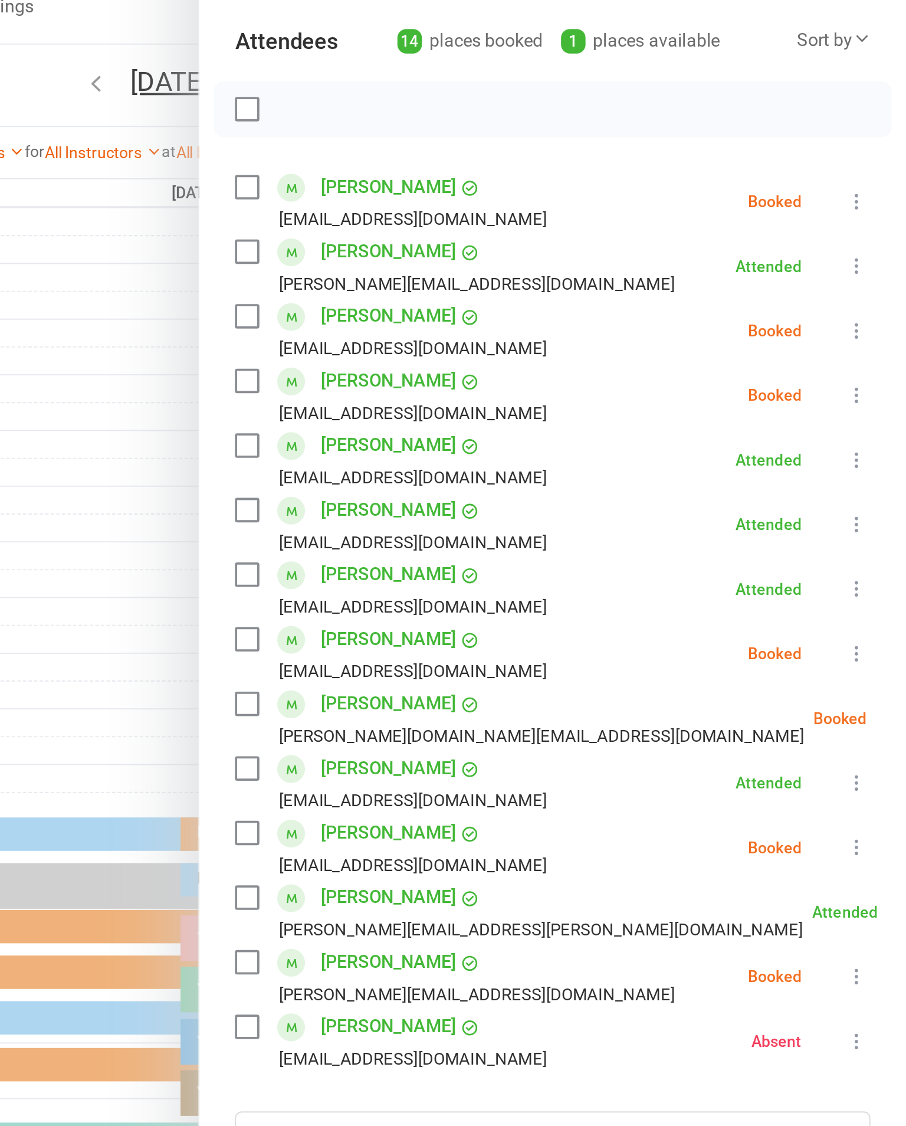
click at [875, 641] on icon at bounding box center [881, 647] width 12 height 12
click at [760, 706] on link "Check in" at bounding box center [823, 718] width 127 height 24
